Goal: Task Accomplishment & Management: Use online tool/utility

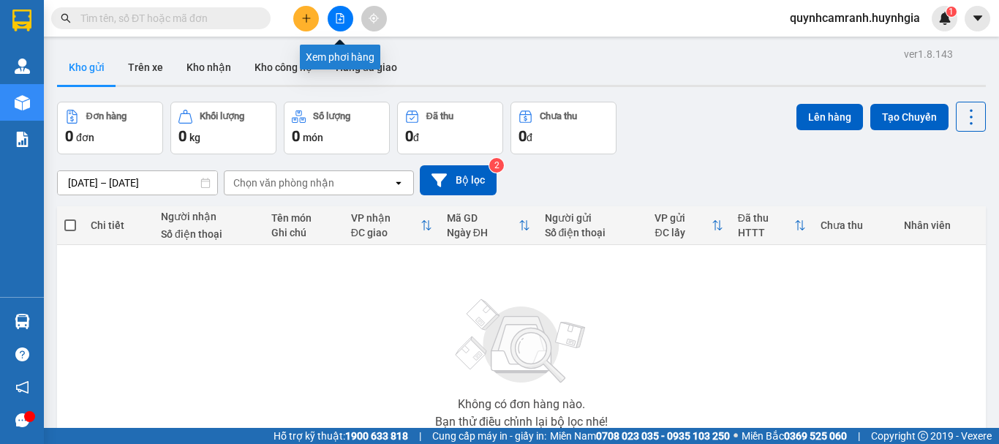
click at [333, 11] on button at bounding box center [341, 19] width 26 height 26
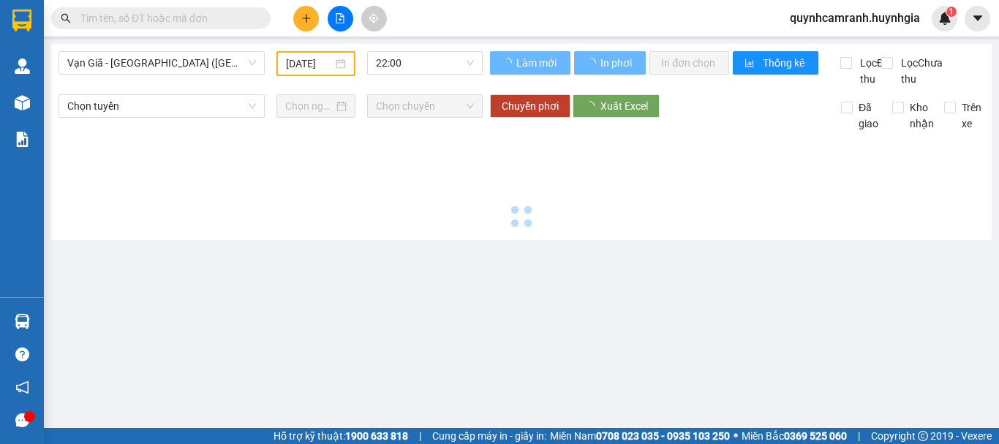
type input "[DATE]"
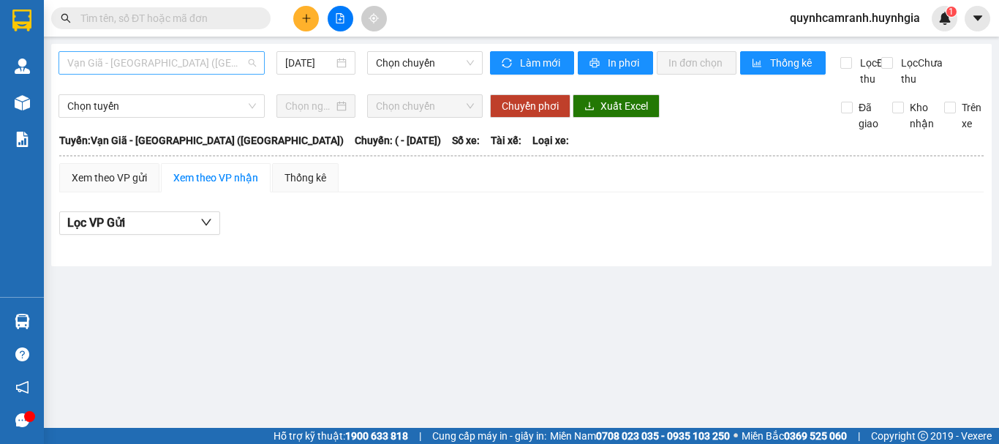
click at [194, 69] on span "Vạn Giã - [GEOGRAPHIC_DATA] ([GEOGRAPHIC_DATA])" at bounding box center [161, 63] width 189 height 22
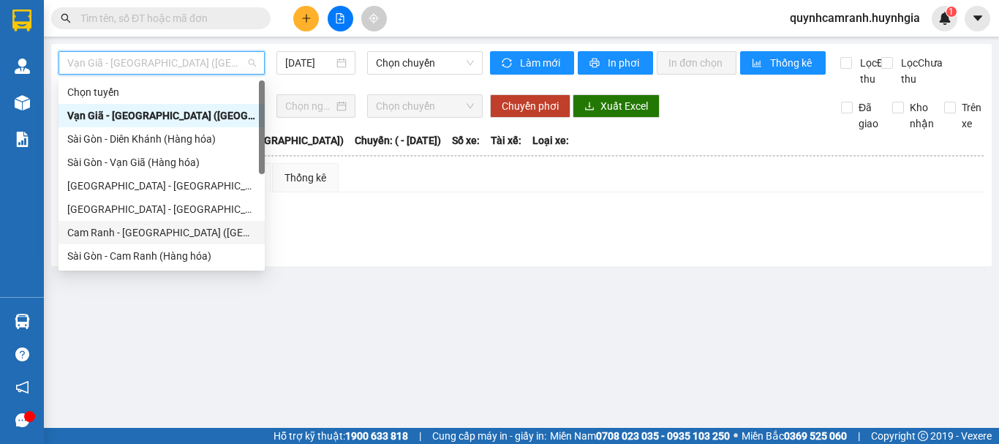
click at [109, 232] on div "Cam Ranh - [GEOGRAPHIC_DATA] ([GEOGRAPHIC_DATA])" at bounding box center [161, 232] width 189 height 16
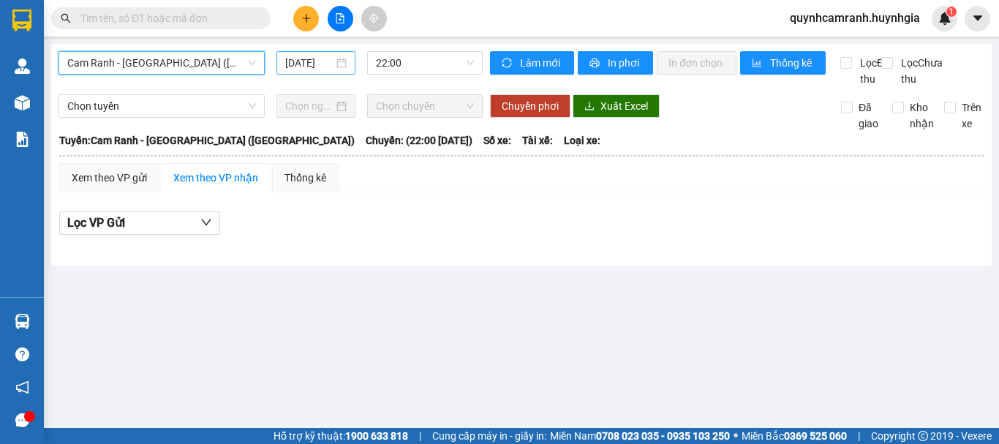
click at [294, 64] on input "[DATE]" at bounding box center [309, 63] width 48 height 16
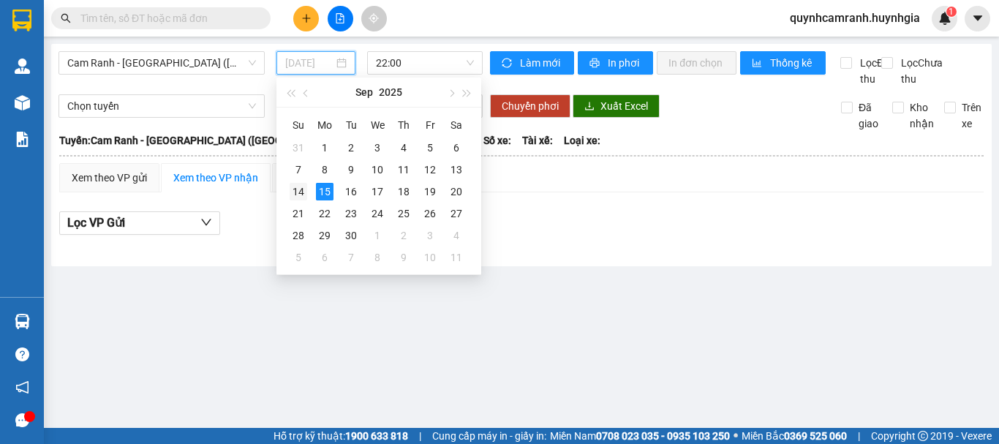
click at [301, 194] on div "14" at bounding box center [299, 192] width 18 height 18
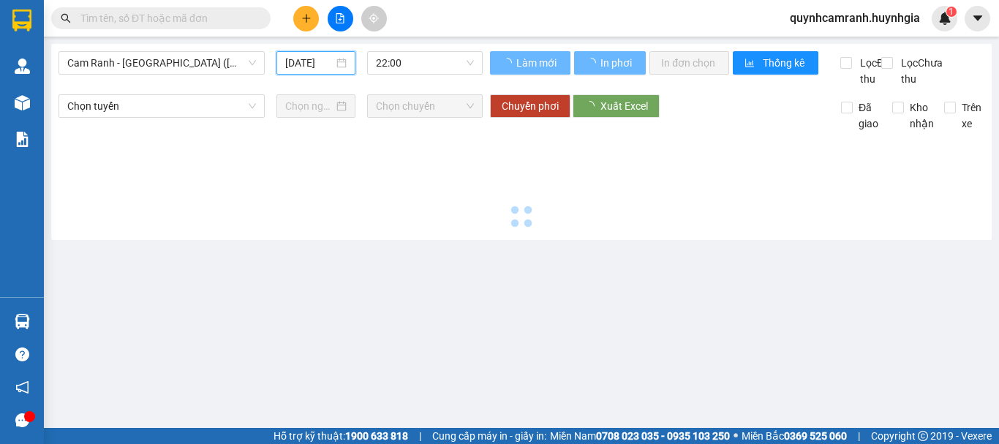
type input "[DATE]"
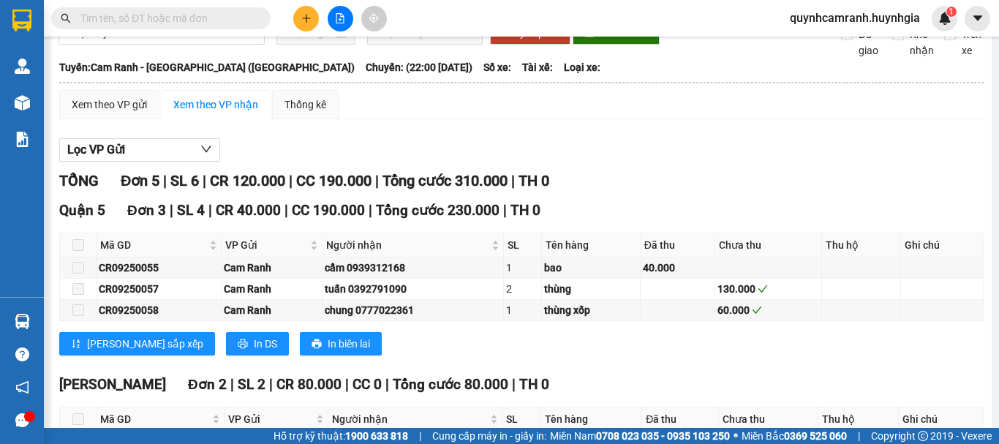
scroll to position [211, 0]
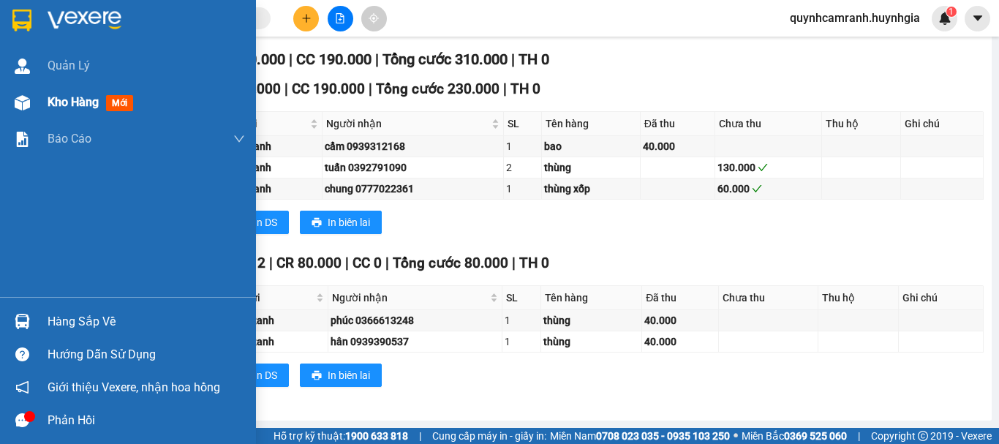
click at [62, 99] on span "Kho hàng" at bounding box center [73, 102] width 51 height 14
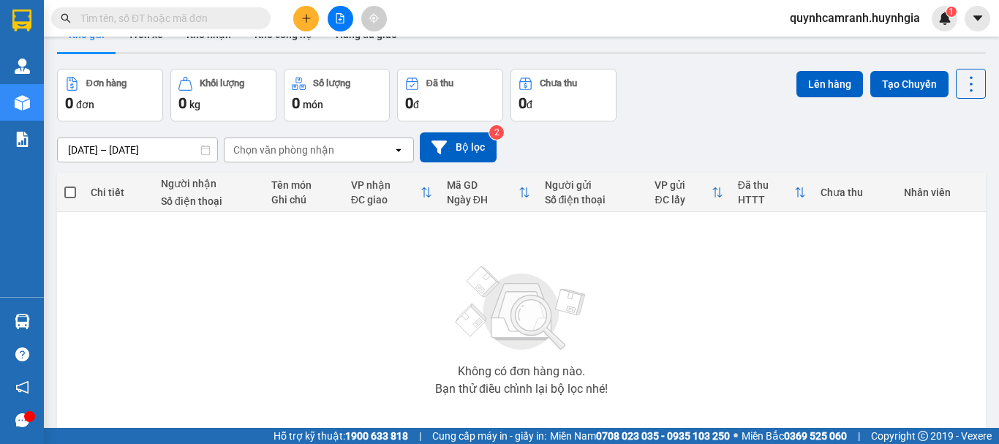
scroll to position [106, 0]
